Goal: Ask a question

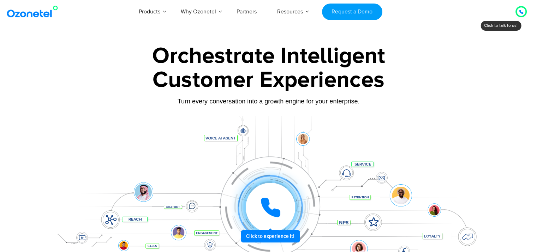
click at [114, 34] on link "Voice AI Agents" at bounding box center [96, 29] width 46 height 9
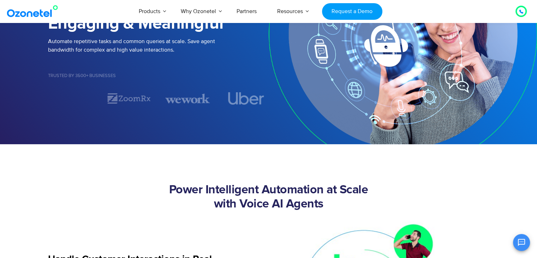
scroll to position [115, 0]
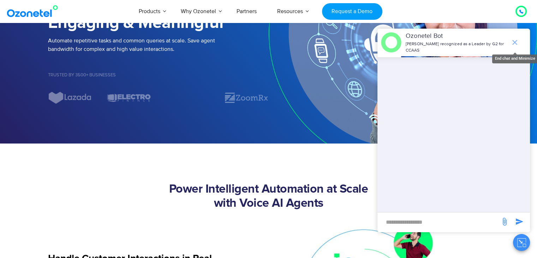
click at [514, 40] on icon "end chat or minimize" at bounding box center [515, 42] width 8 height 8
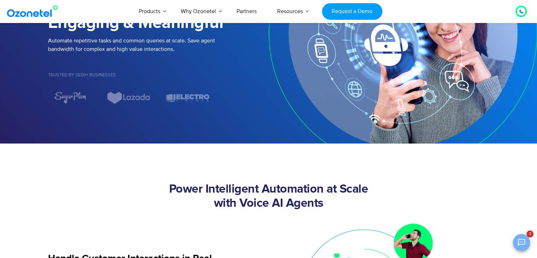
click at [521, 243] on icon "Open chat" at bounding box center [521, 242] width 7 height 7
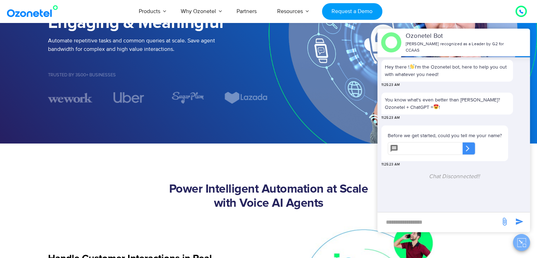
click at [521, 243] on icon "Close chat" at bounding box center [521, 242] width 9 height 9
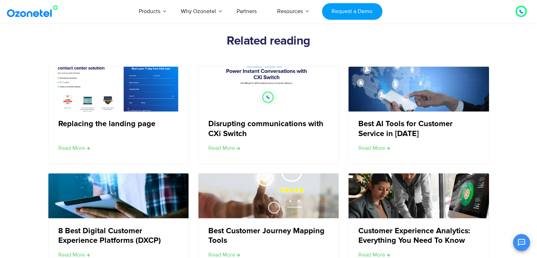
scroll to position [1215, 0]
click at [521, 243] on icon "Open chat" at bounding box center [521, 242] width 7 height 7
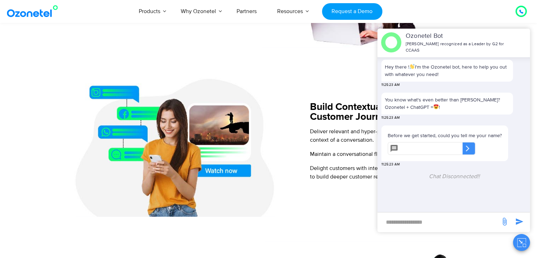
scroll to position [428, 0]
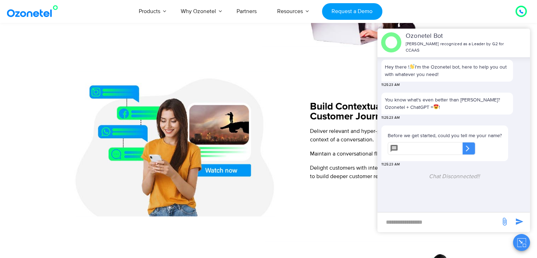
click at [402, 142] on input "text" at bounding box center [431, 148] width 61 height 13
type input "*******"
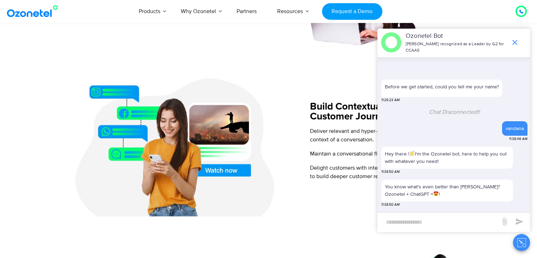
scroll to position [85, 0]
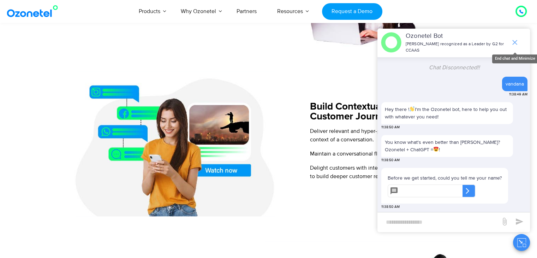
click at [513, 41] on icon "end chat or minimize" at bounding box center [514, 42] width 5 height 5
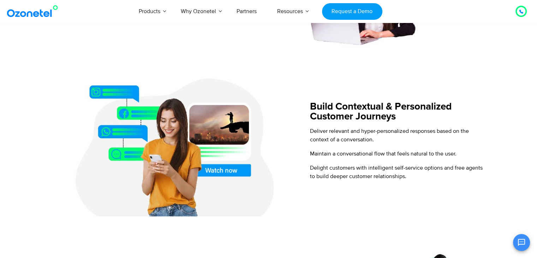
scroll to position [96, 0]
click at [518, 239] on icon "Open chat" at bounding box center [521, 242] width 8 height 8
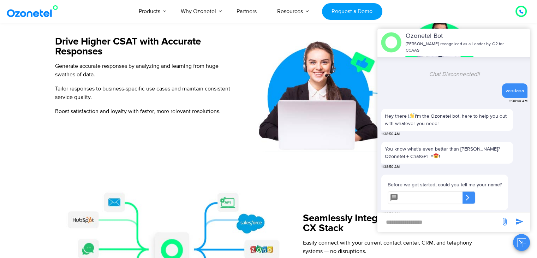
scroll to position [96, 0]
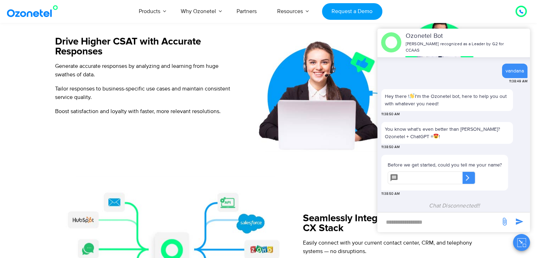
click at [509, 36] on div "Ozonetel Bot Ozonetel recognized as a Leader by G2 for CCAAS" at bounding box center [454, 43] width 153 height 28
click at [318, 183] on div "Seamlessly Integrate with Existing CX Stack Easily connect with your current co…" at bounding box center [395, 248] width 185 height 145
click at [521, 237] on button "Close chat" at bounding box center [521, 242] width 17 height 17
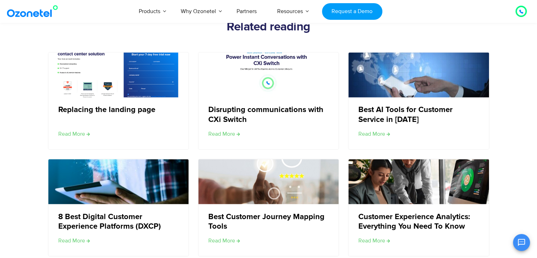
scroll to position [1230, 0]
